Goal: Navigation & Orientation: Find specific page/section

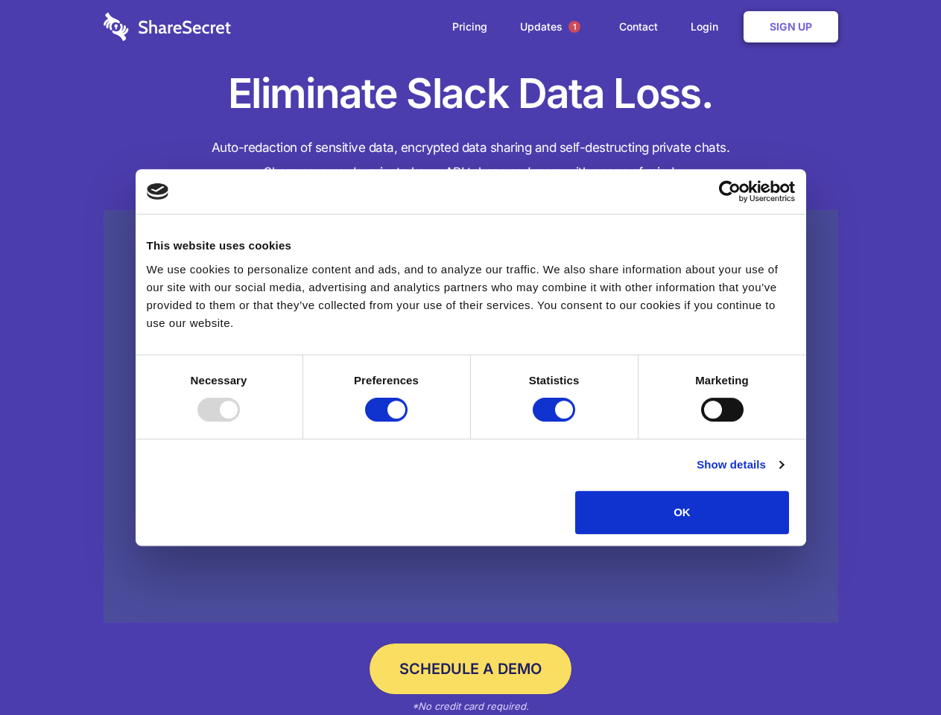
click at [240, 422] on div at bounding box center [218, 410] width 42 height 24
click at [407, 422] on input "Preferences" at bounding box center [386, 410] width 42 height 24
checkbox input "false"
click at [556, 422] on input "Statistics" at bounding box center [554, 410] width 42 height 24
checkbox input "false"
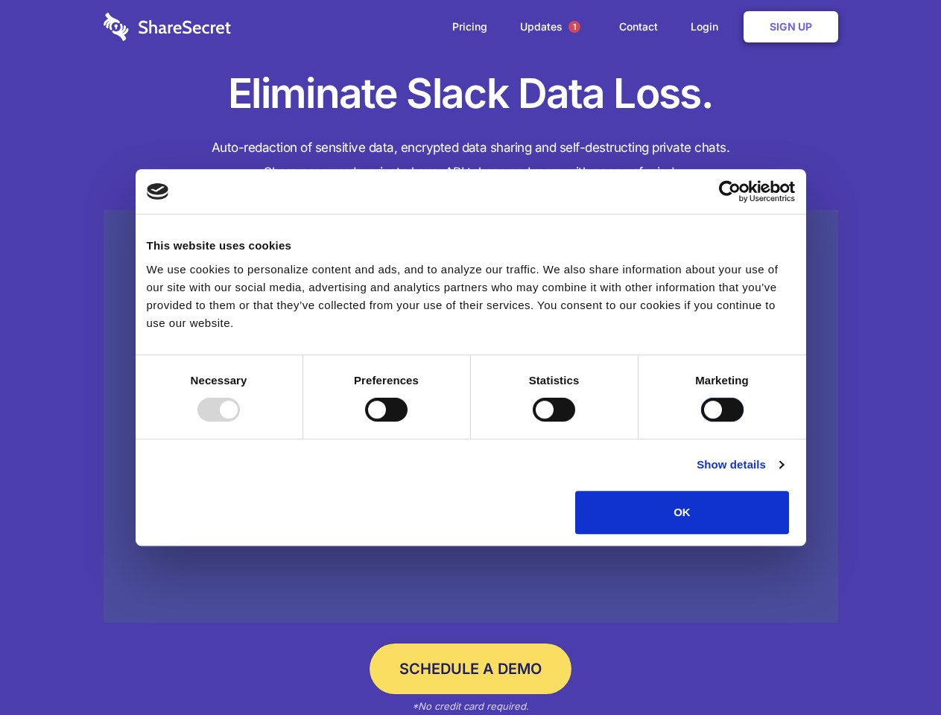
click at [701, 422] on input "Marketing" at bounding box center [722, 410] width 42 height 24
checkbox input "true"
click at [783, 474] on link "Show details" at bounding box center [740, 465] width 86 height 18
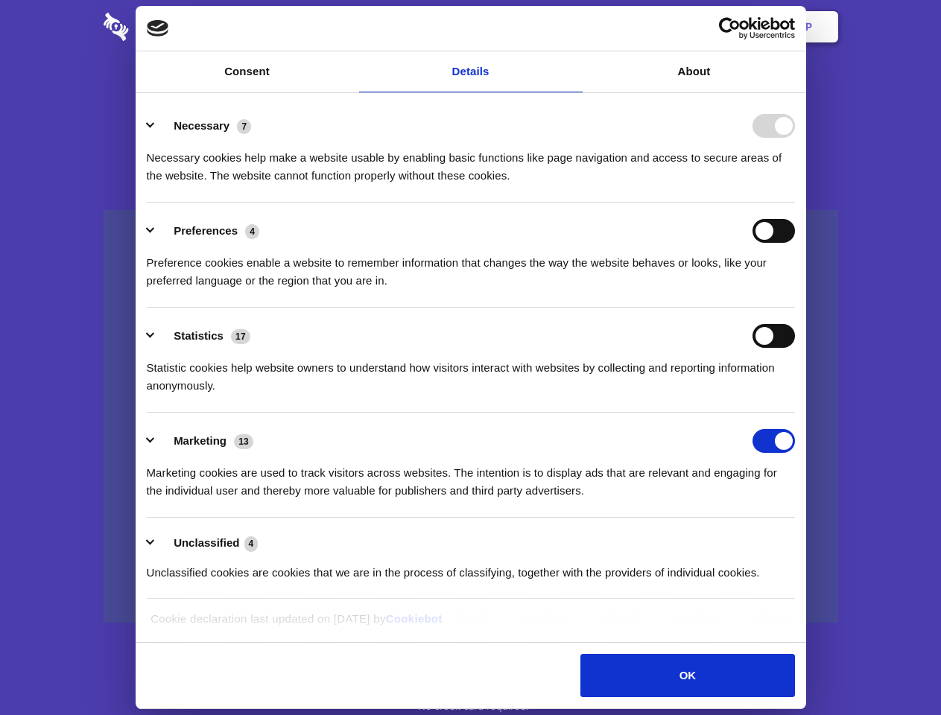
click at [823, 539] on body "Consent Details [#IABV2SETTINGS#] About This website uses cookies We use cookie…" at bounding box center [470, 357] width 941 height 715
click at [574, 27] on span "1" at bounding box center [574, 27] width 12 height 12
